Goal: Check status: Check status

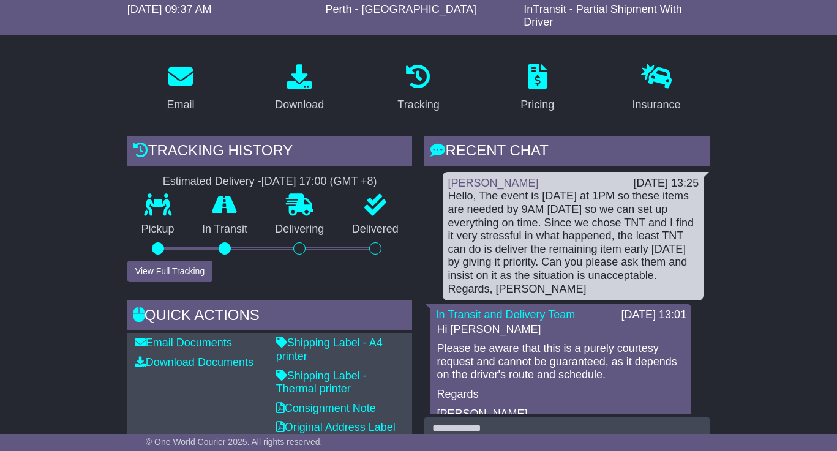
scroll to position [184, 0]
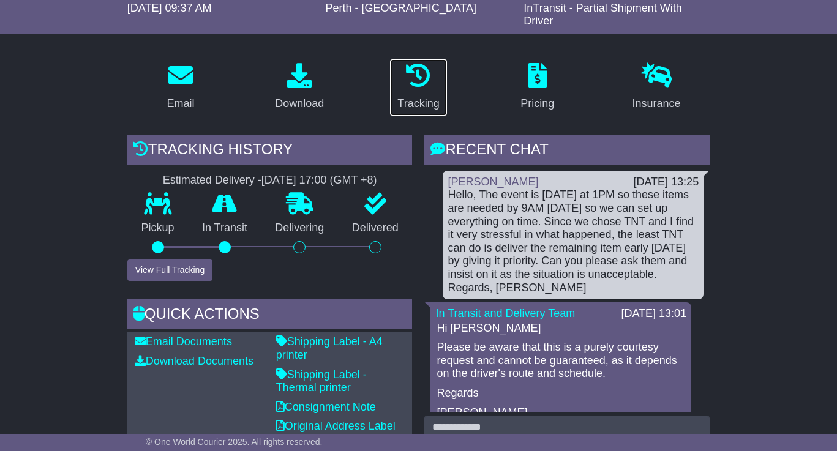
click at [415, 104] on div "Tracking" at bounding box center [418, 104] width 42 height 17
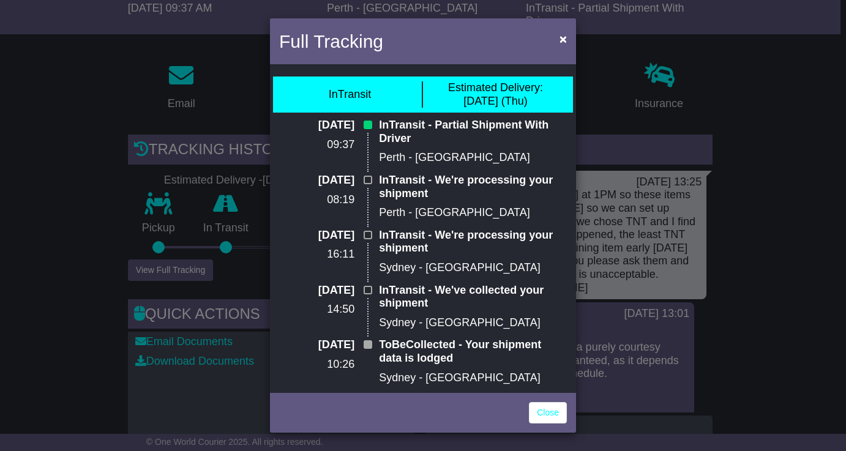
click at [729, 85] on div "Full Tracking × InTransit Estimated Delivery: [DATE] (Thu) [DATE] 09:37 InTrans…" at bounding box center [423, 225] width 846 height 451
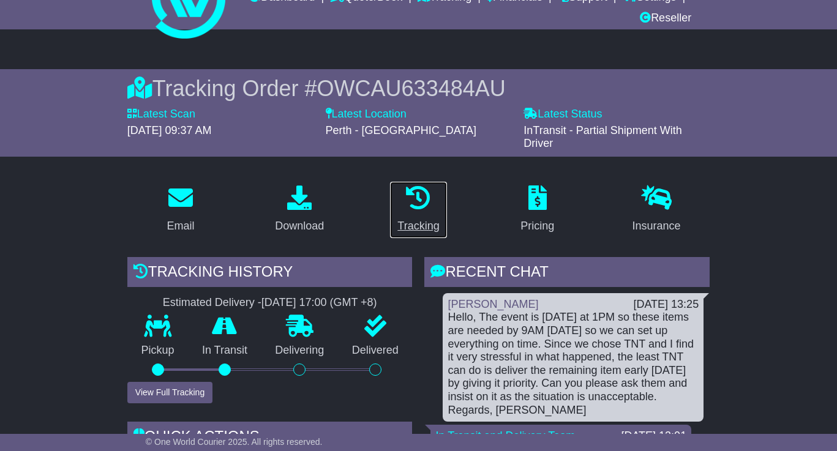
scroll to position [0, 0]
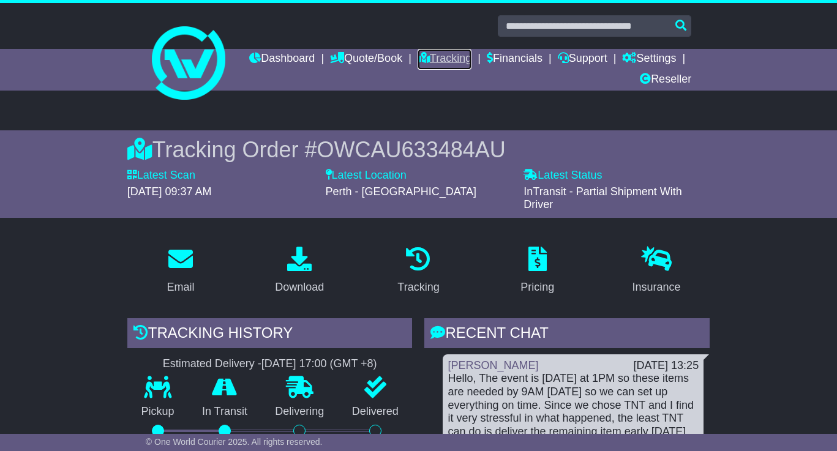
click at [472, 56] on link "Tracking" at bounding box center [445, 59] width 54 height 21
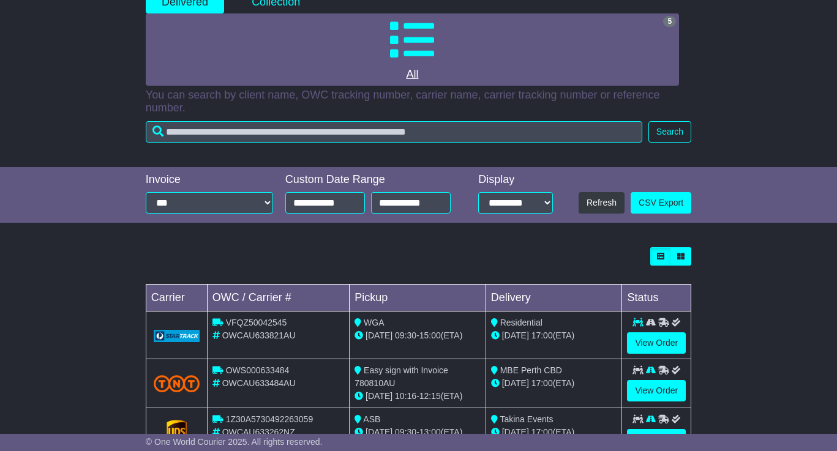
scroll to position [245, 0]
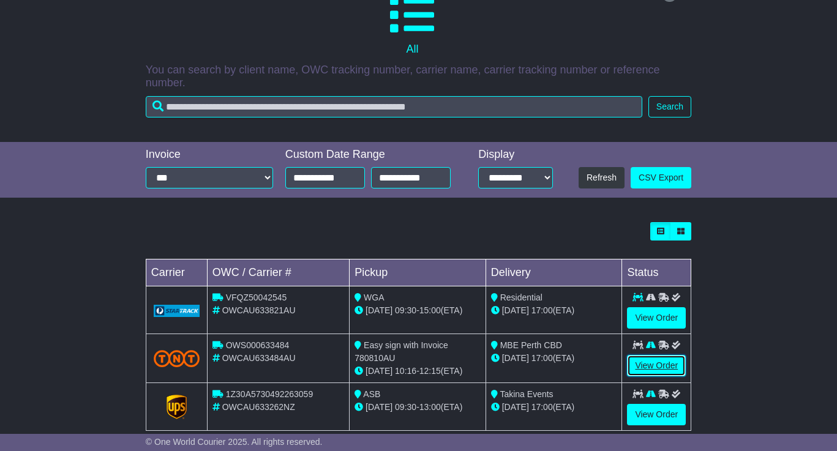
click at [640, 361] on link "View Order" at bounding box center [656, 365] width 59 height 21
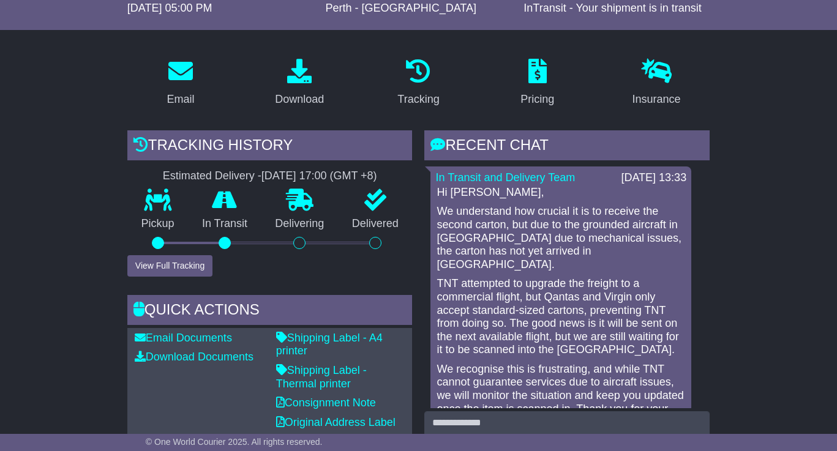
scroll to position [245, 0]
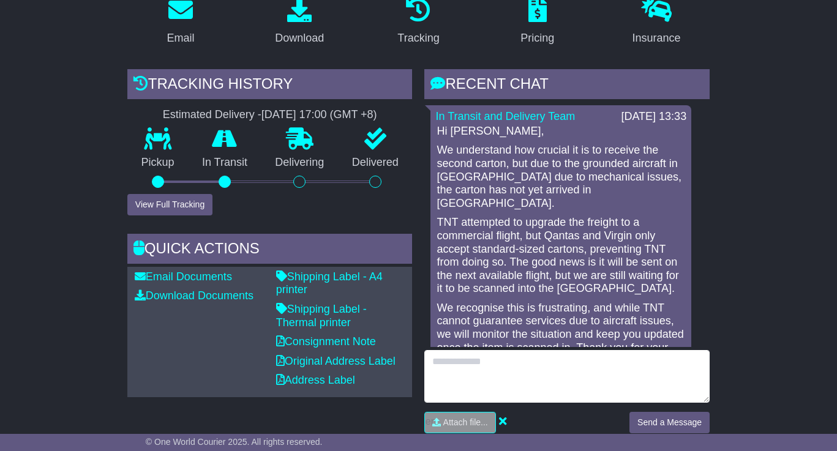
click at [476, 364] on textarea at bounding box center [566, 376] width 285 height 53
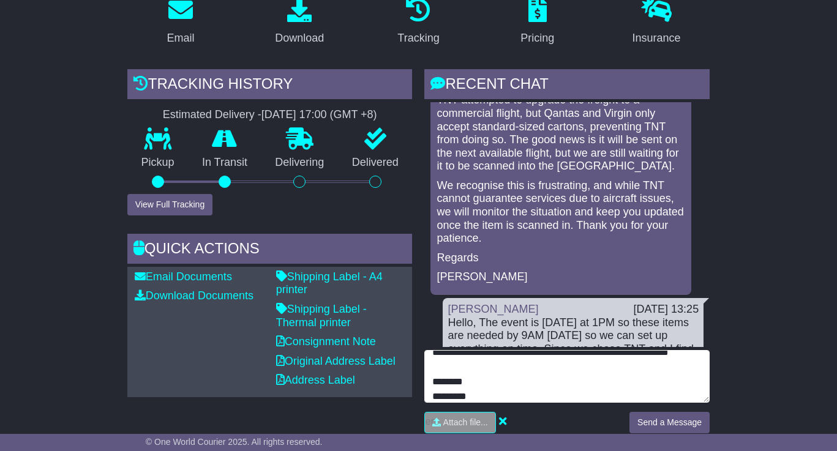
scroll to position [68, 0]
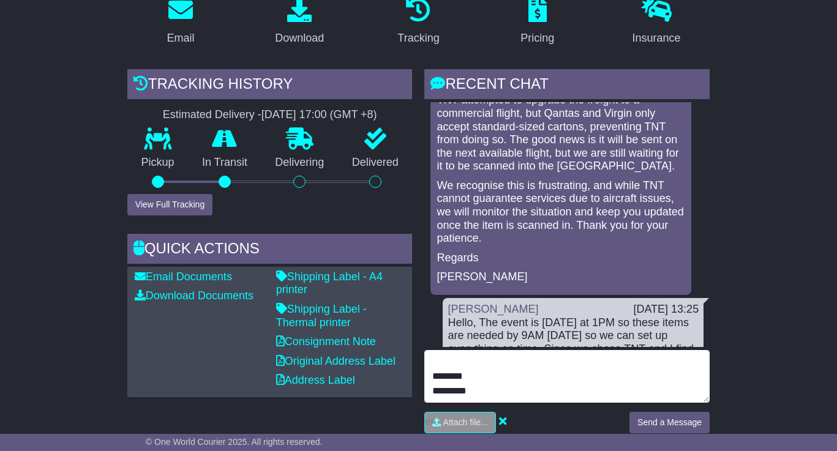
type textarea "**********"
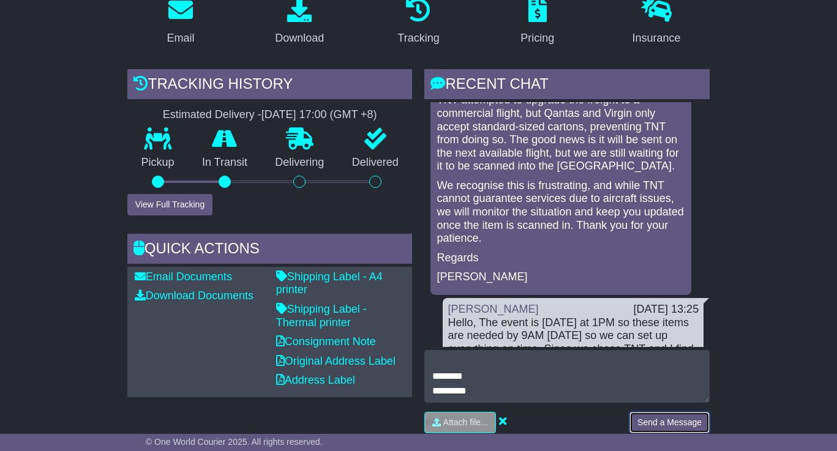
click at [680, 431] on button "Send a Message" at bounding box center [670, 422] width 80 height 21
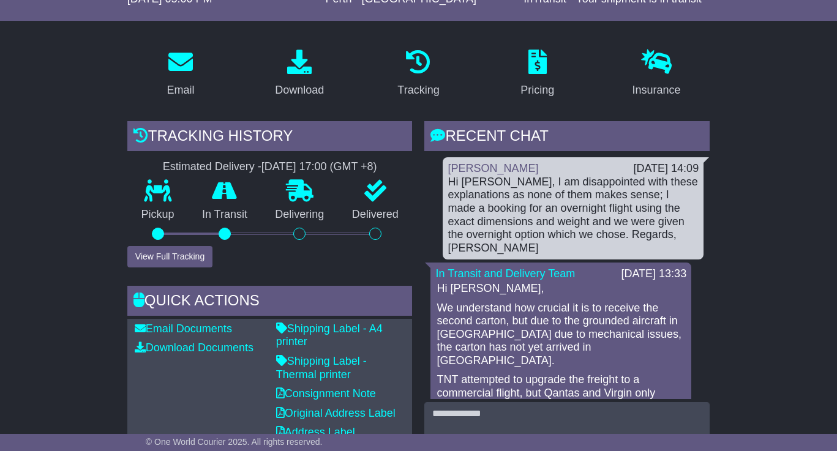
scroll to position [122, 0]
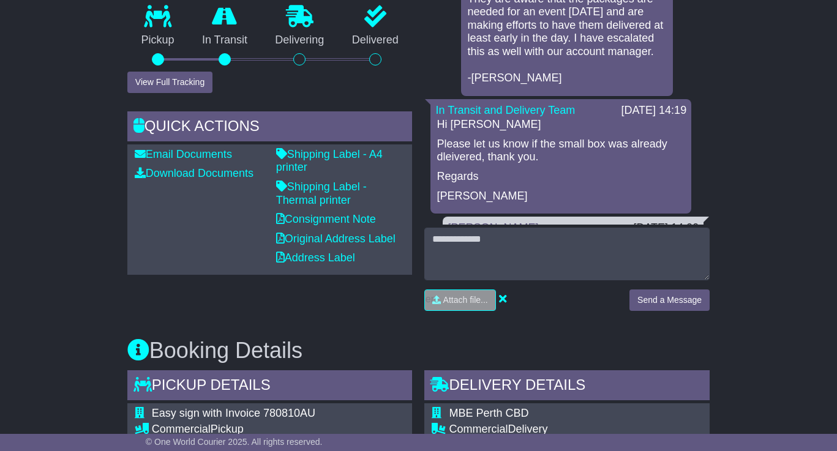
scroll to position [61, 0]
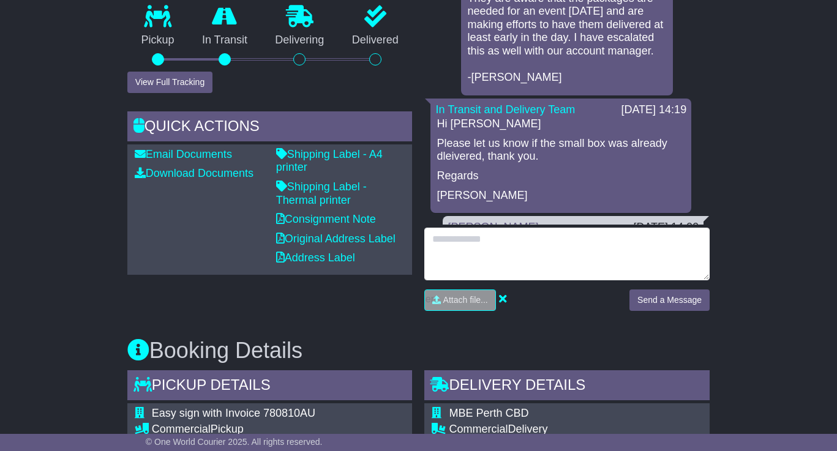
click at [524, 255] on textarea at bounding box center [566, 254] width 285 height 53
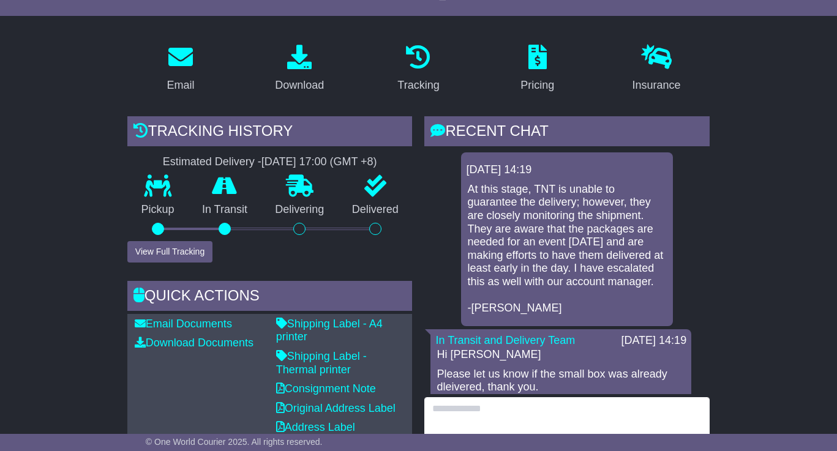
scroll to position [245, 0]
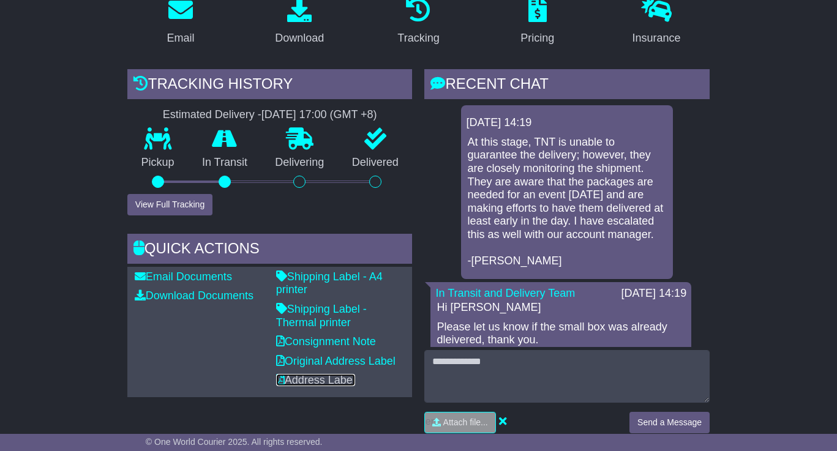
click at [335, 380] on link "Address Label" at bounding box center [315, 380] width 79 height 12
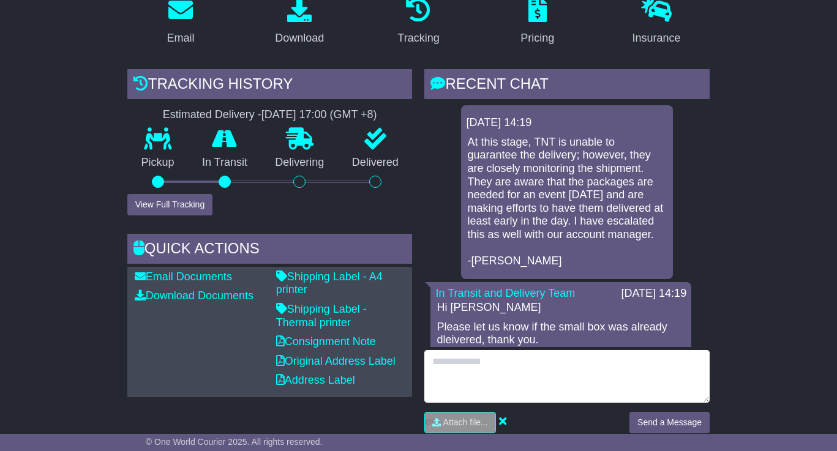
click at [506, 377] on textarea at bounding box center [566, 376] width 285 height 53
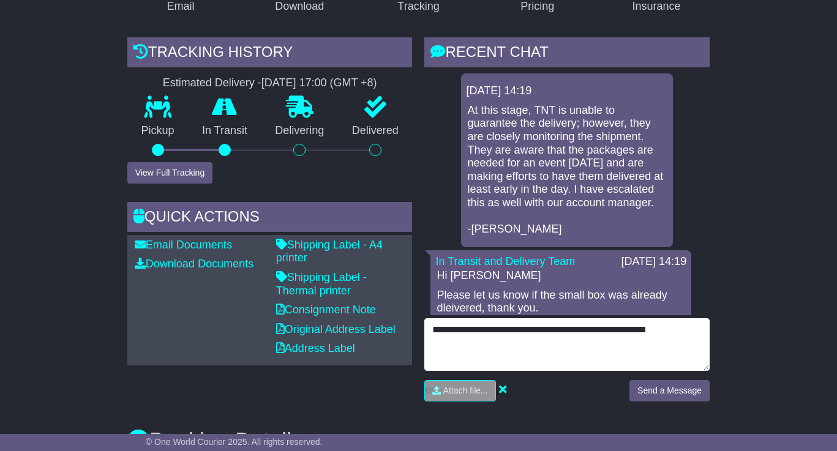
scroll to position [306, 0]
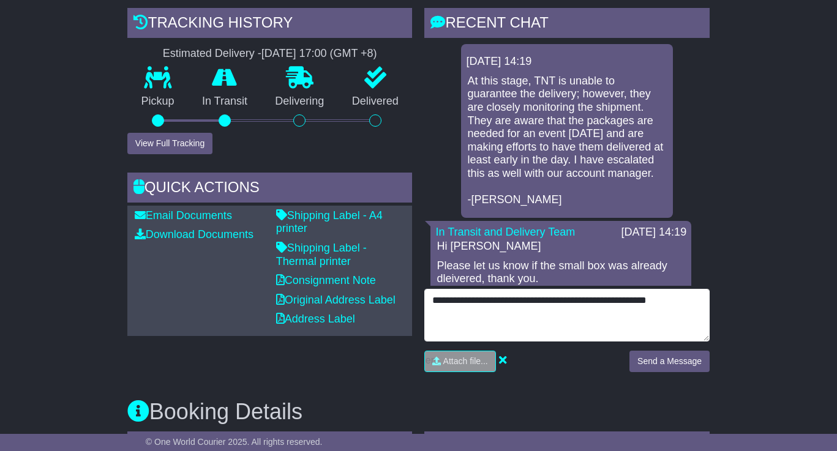
type textarea "**********"
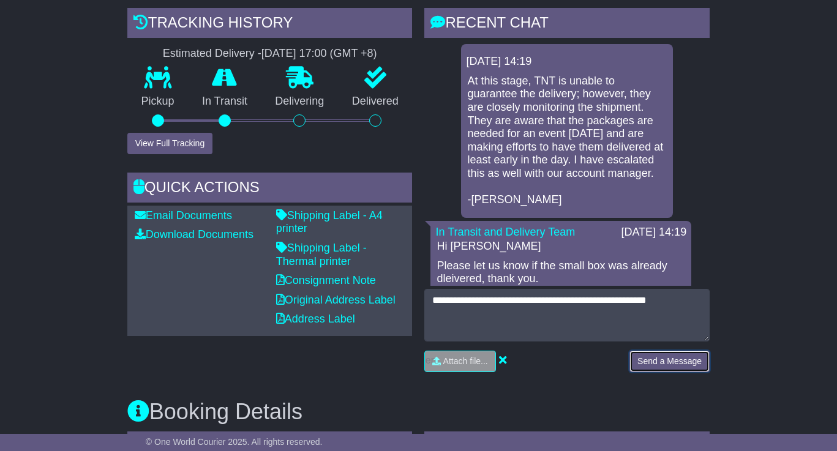
click at [664, 371] on button "Send a Message" at bounding box center [670, 361] width 80 height 21
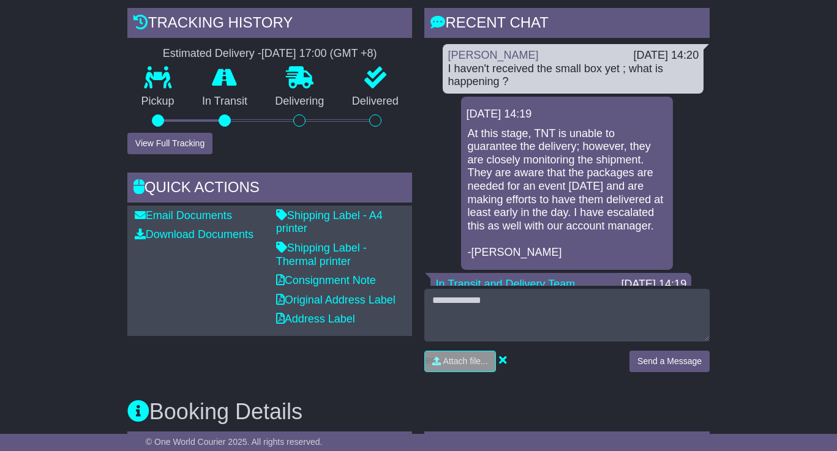
click at [190, 228] on div "Email Documents Download Documents Email PODs" at bounding box center [199, 270] width 141 height 123
click at [317, 318] on link "Address Label" at bounding box center [315, 319] width 79 height 12
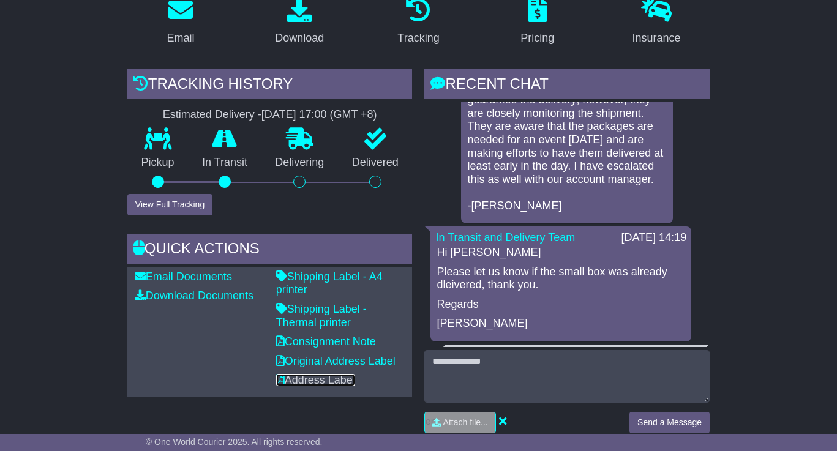
scroll to position [122, 0]
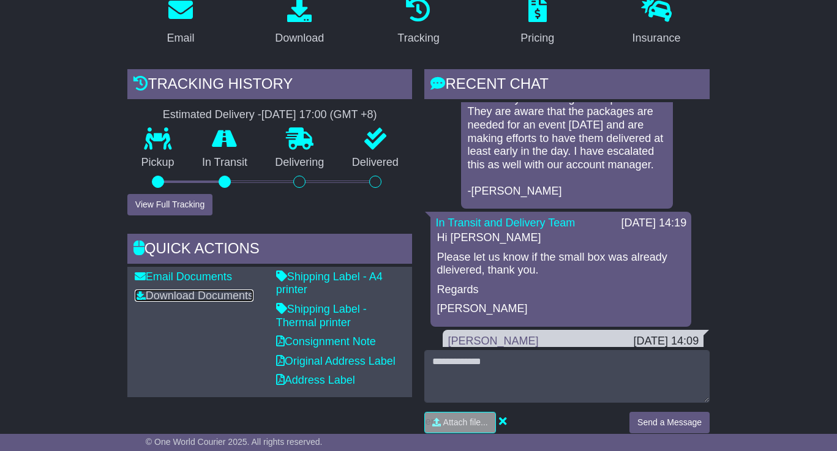
click at [183, 293] on link "Download Documents" at bounding box center [194, 296] width 119 height 12
